Goal: Task Accomplishment & Management: Use online tool/utility

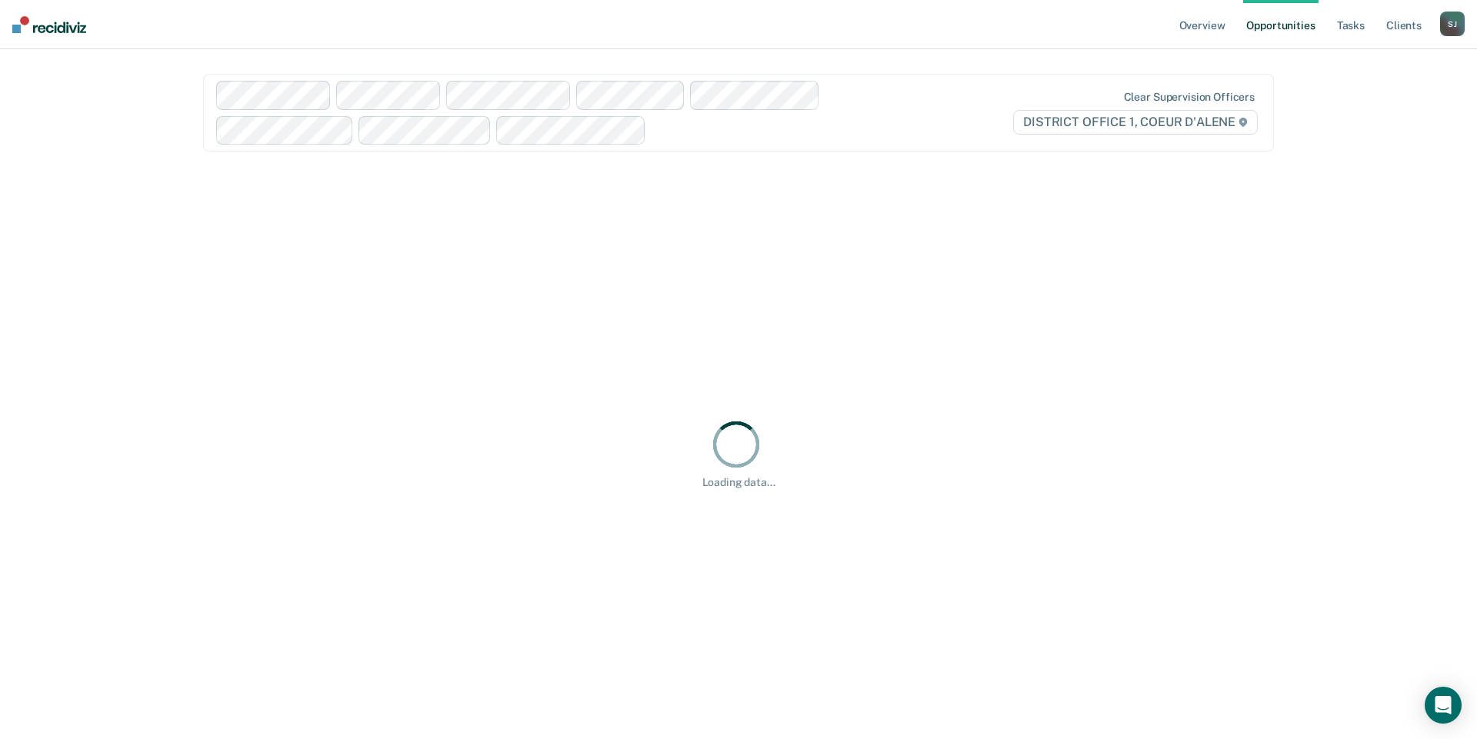
click at [1441, 26] on div "[PERSON_NAME]" at bounding box center [1452, 24] width 25 height 25
click at [629, 220] on div "Loading data..." at bounding box center [738, 453] width 1071 height 567
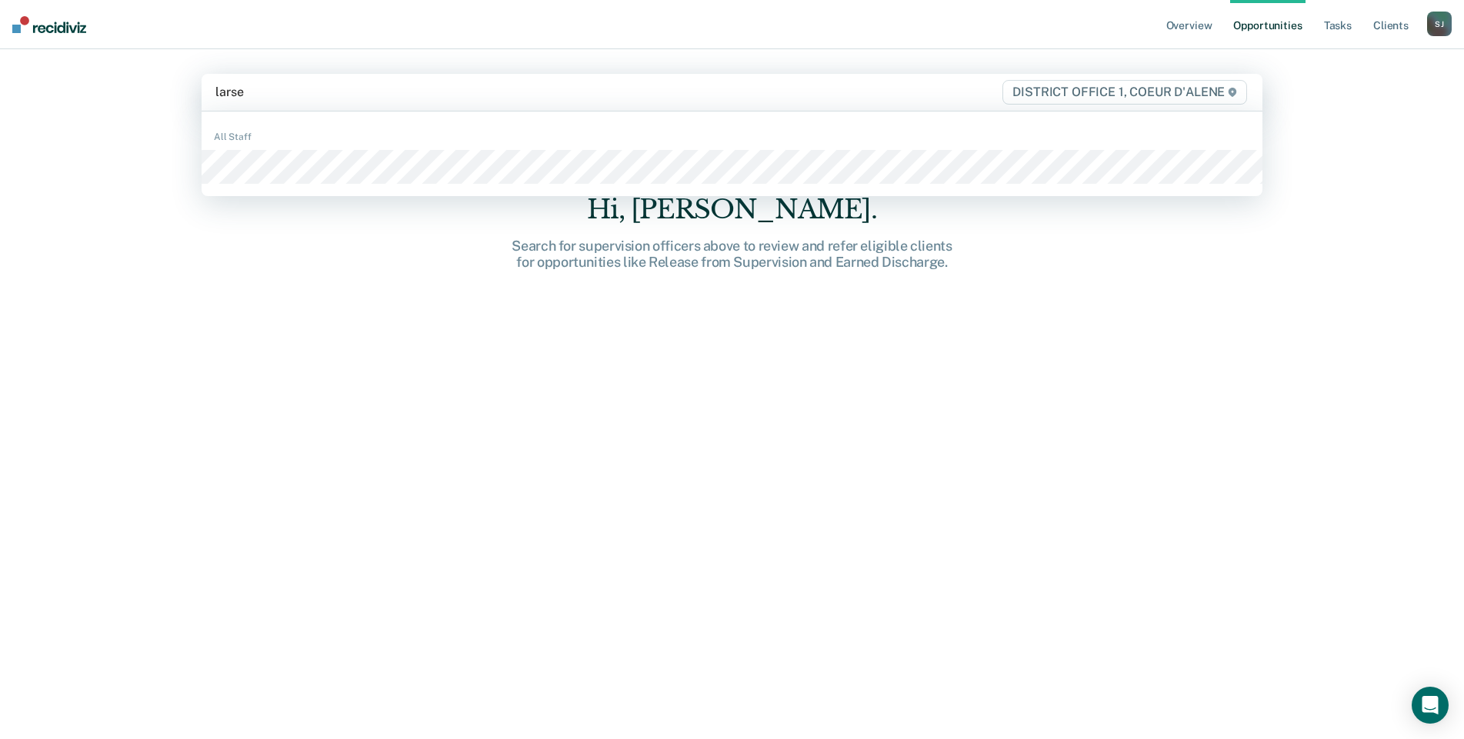
type input "[PERSON_NAME]"
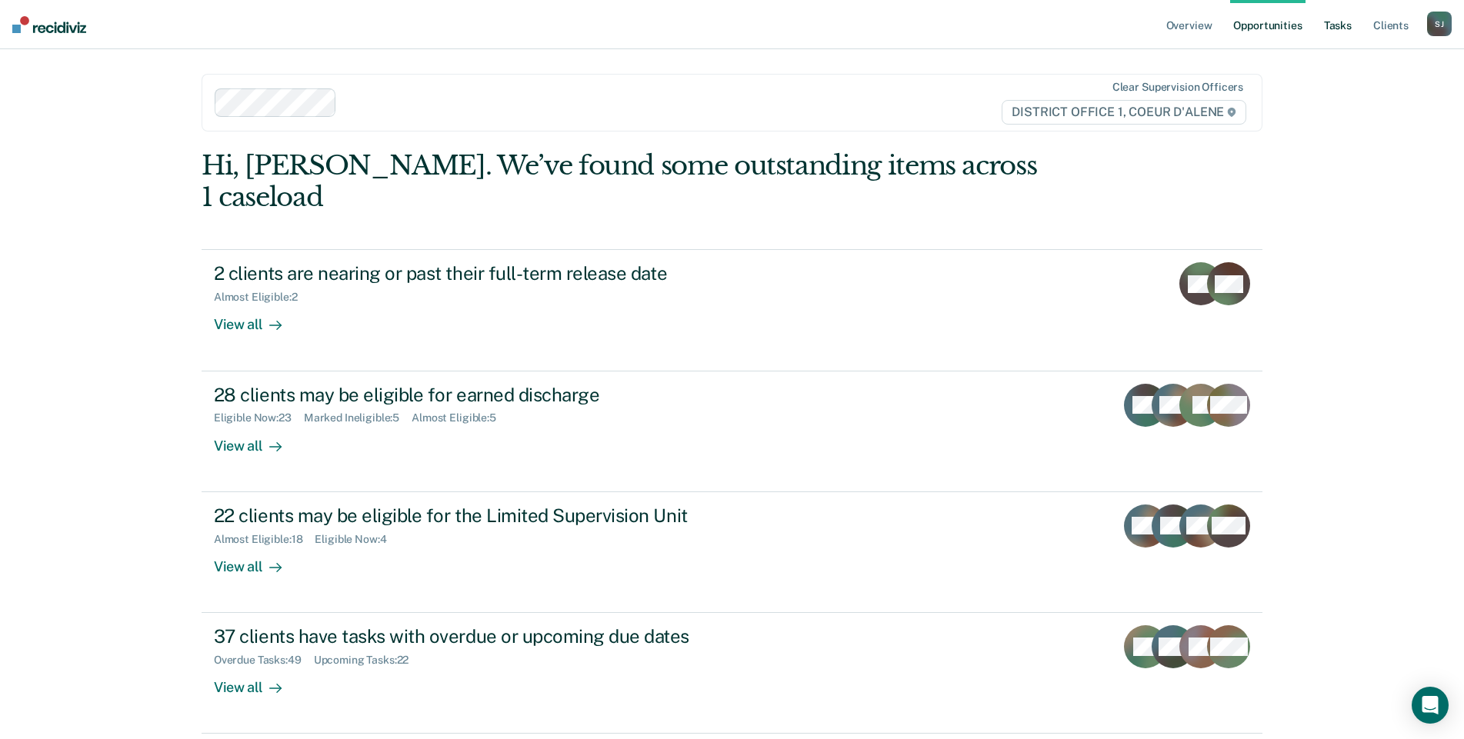
click at [1321, 35] on link "Tasks" at bounding box center [1338, 24] width 34 height 49
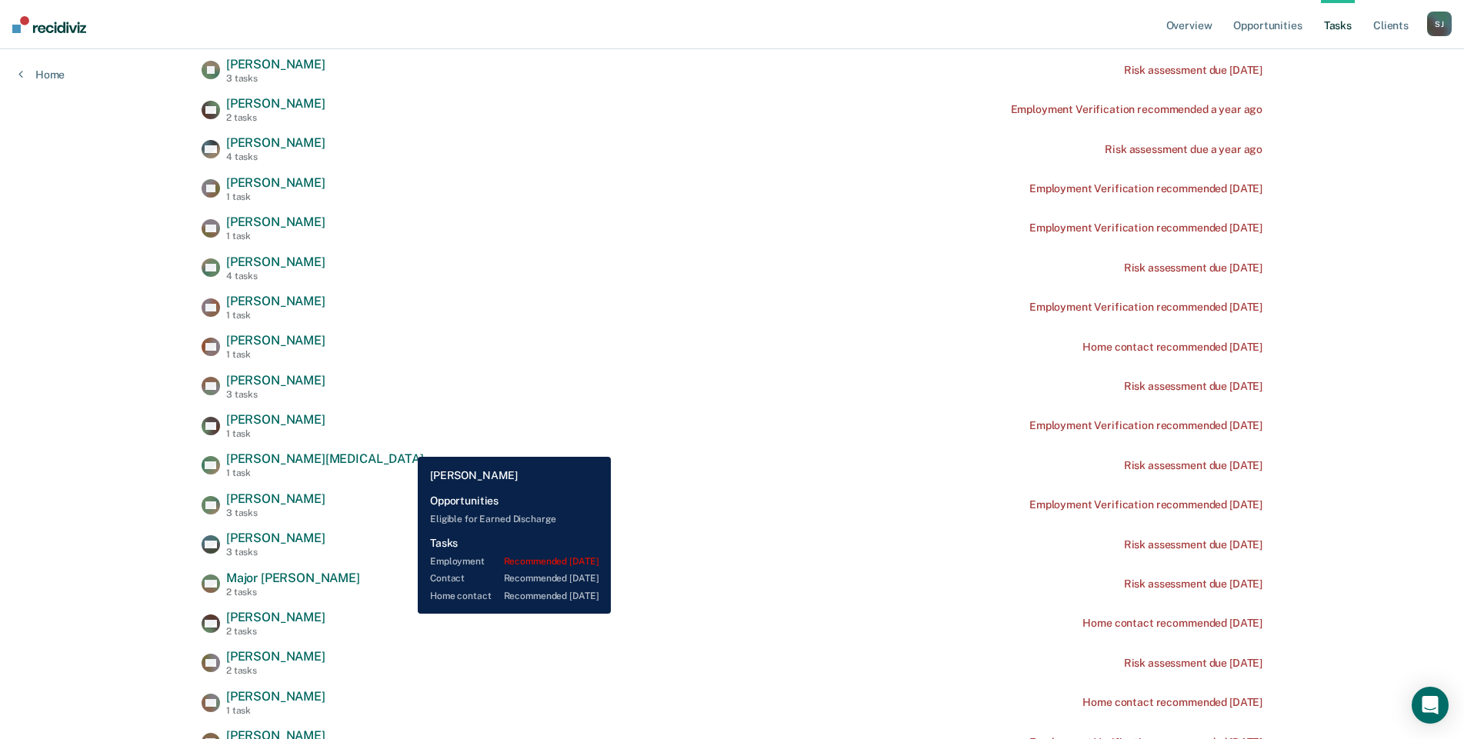
scroll to position [154, 0]
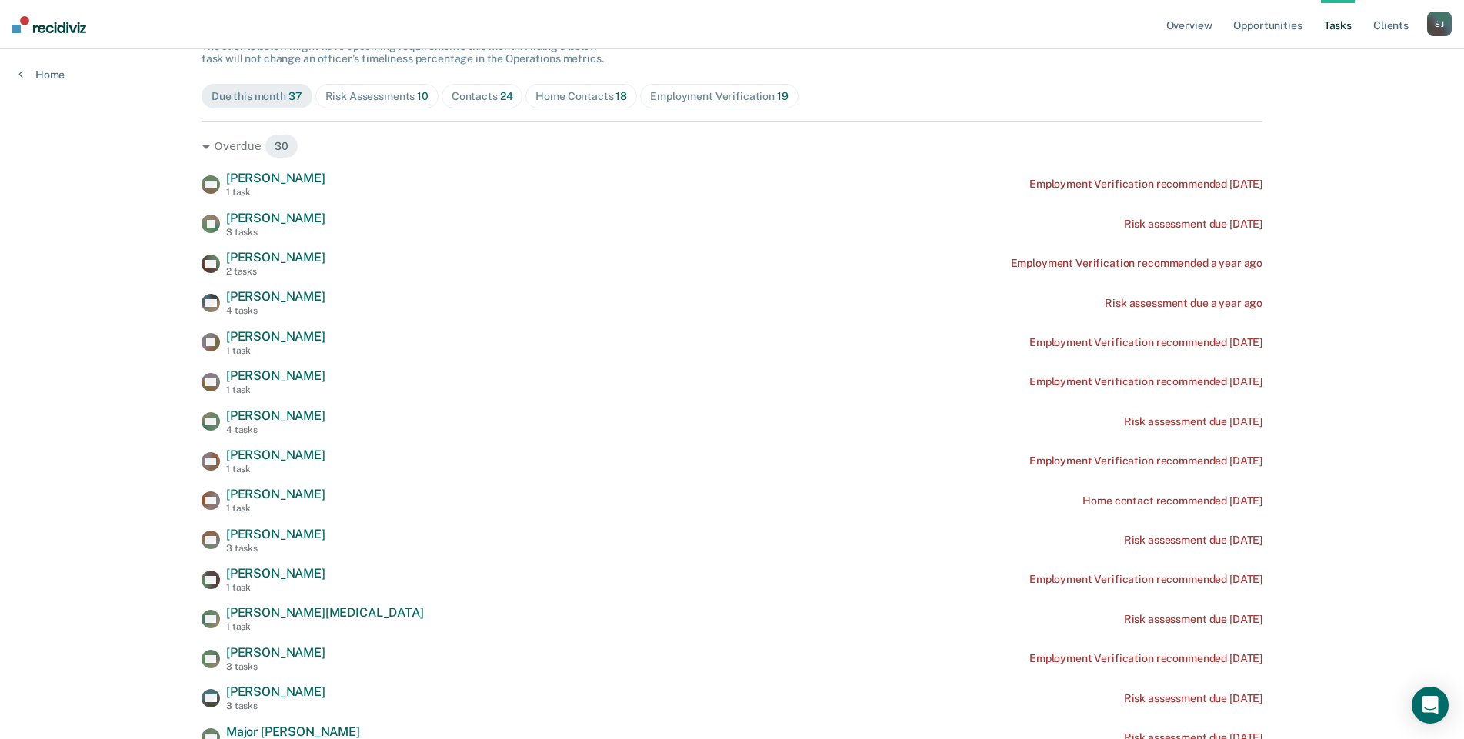
click at [513, 103] on div "Contacts 24" at bounding box center [482, 96] width 62 height 13
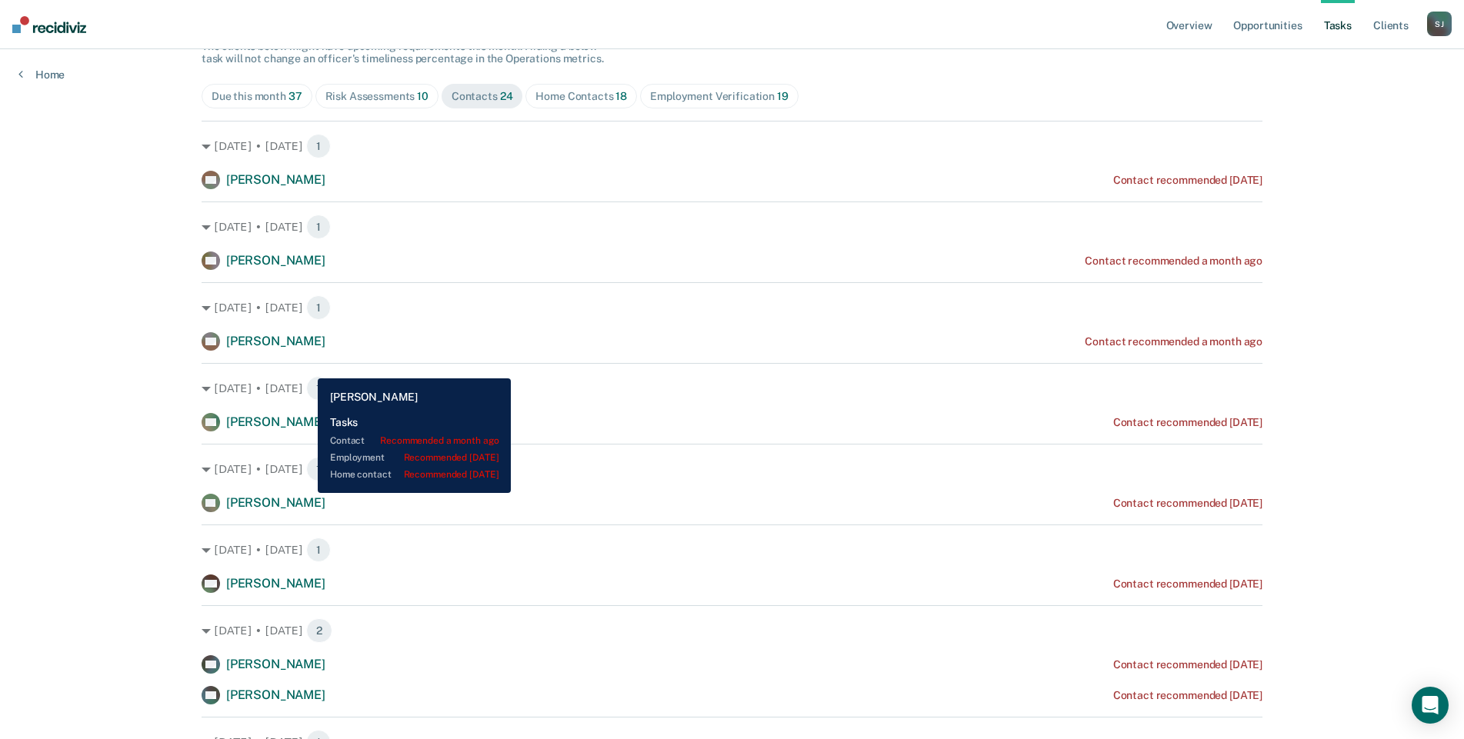
click at [306, 268] on span "[PERSON_NAME]" at bounding box center [275, 260] width 99 height 15
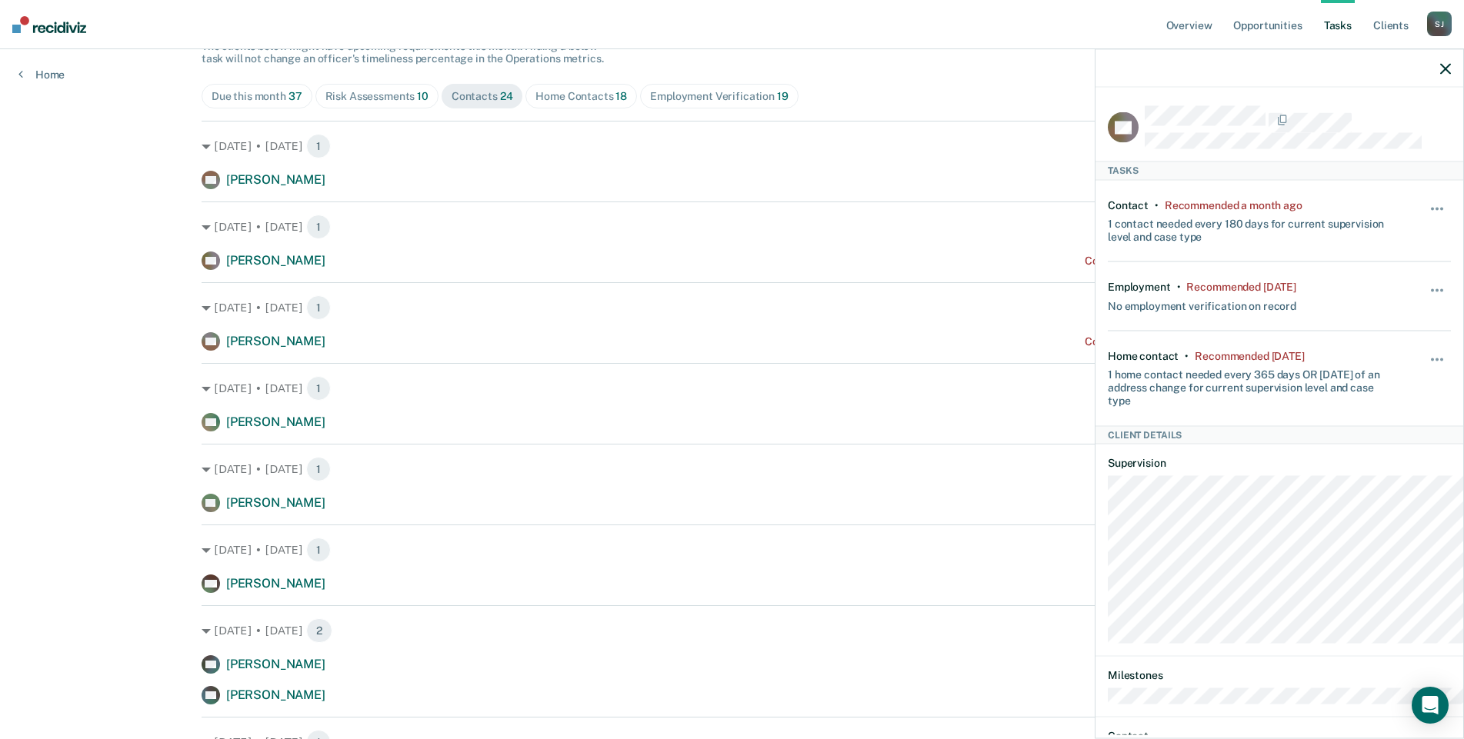
click at [1441, 74] on icon "button" at bounding box center [1445, 68] width 11 height 11
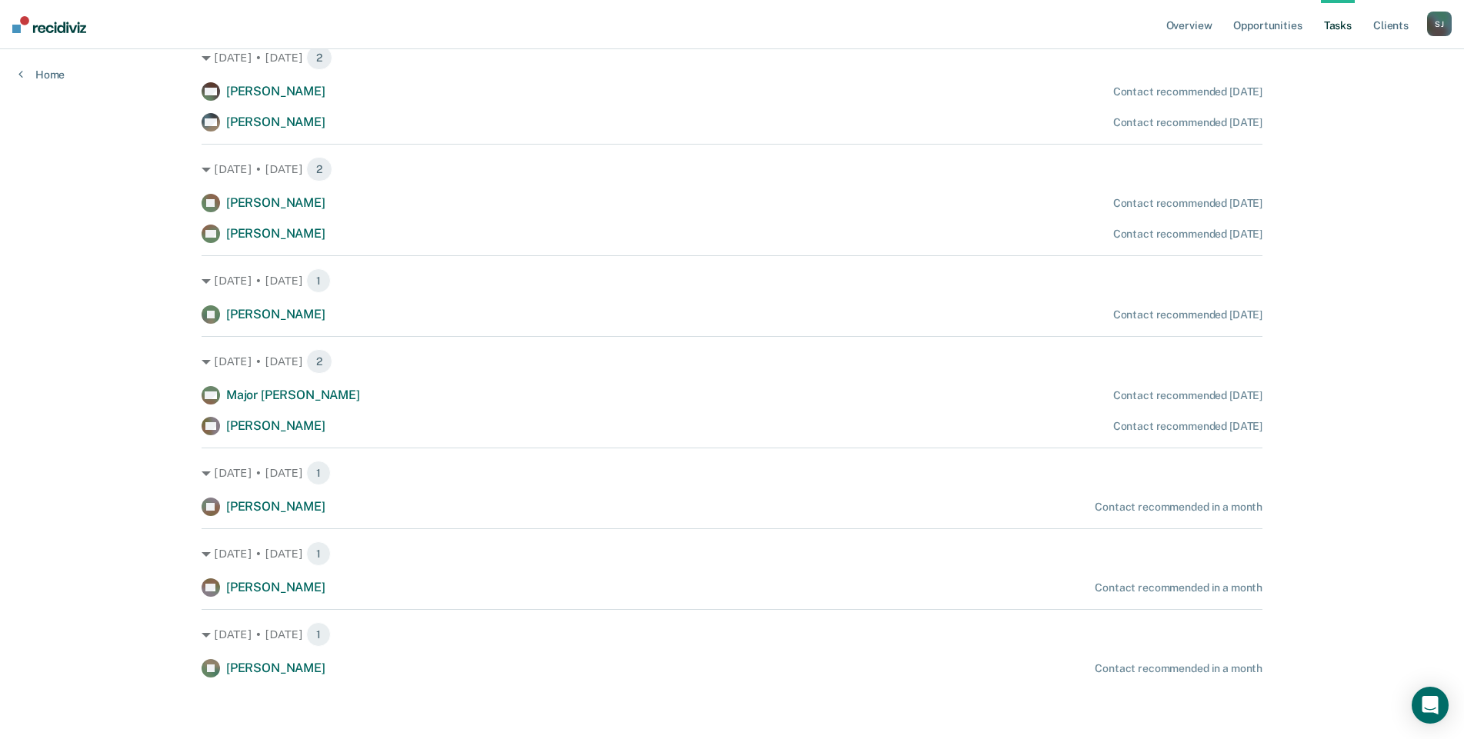
scroll to position [1772, 0]
